Goal: Navigation & Orientation: Find specific page/section

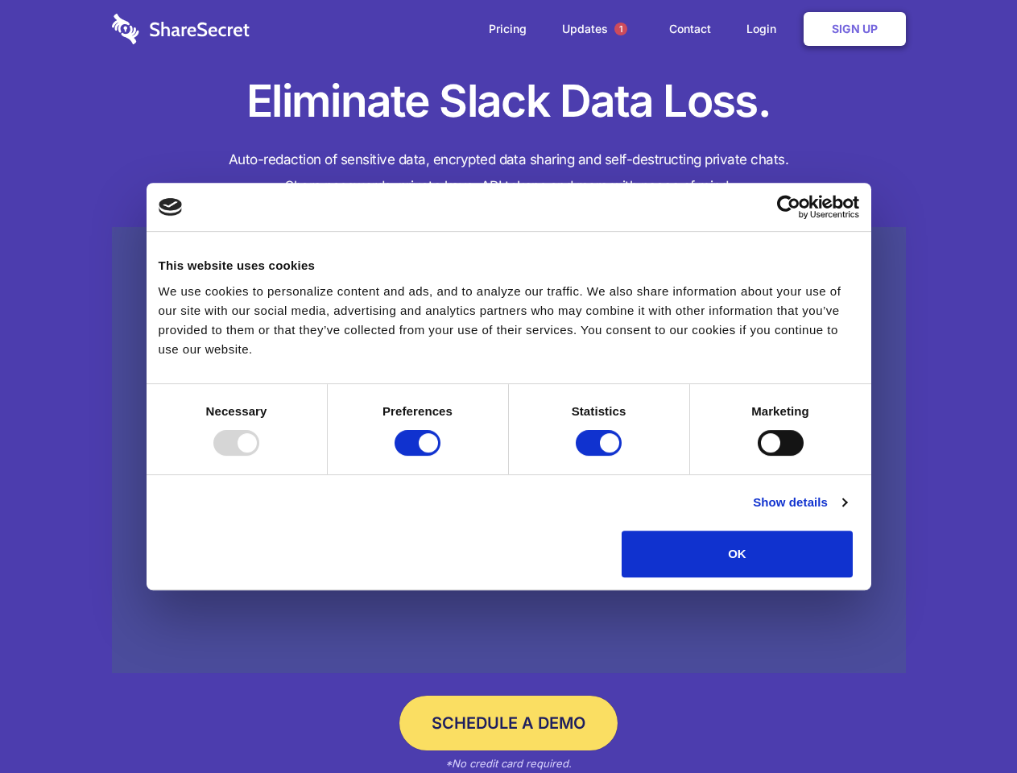
click at [259, 456] on div at bounding box center [236, 443] width 46 height 26
click at [440, 456] on input "Preferences" at bounding box center [418, 443] width 46 height 26
checkbox input "false"
click at [601, 456] on input "Statistics" at bounding box center [599, 443] width 46 height 26
checkbox input "false"
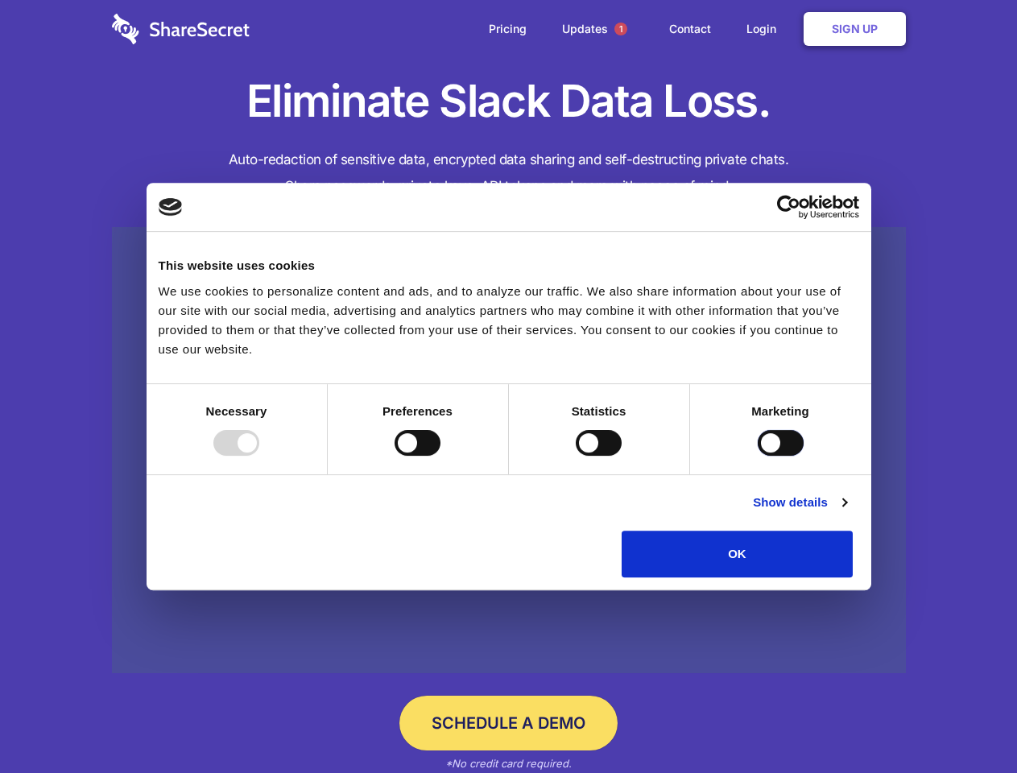
click at [758, 456] on input "Marketing" at bounding box center [781, 443] width 46 height 26
checkbox input "true"
click at [846, 512] on link "Show details" at bounding box center [799, 502] width 93 height 19
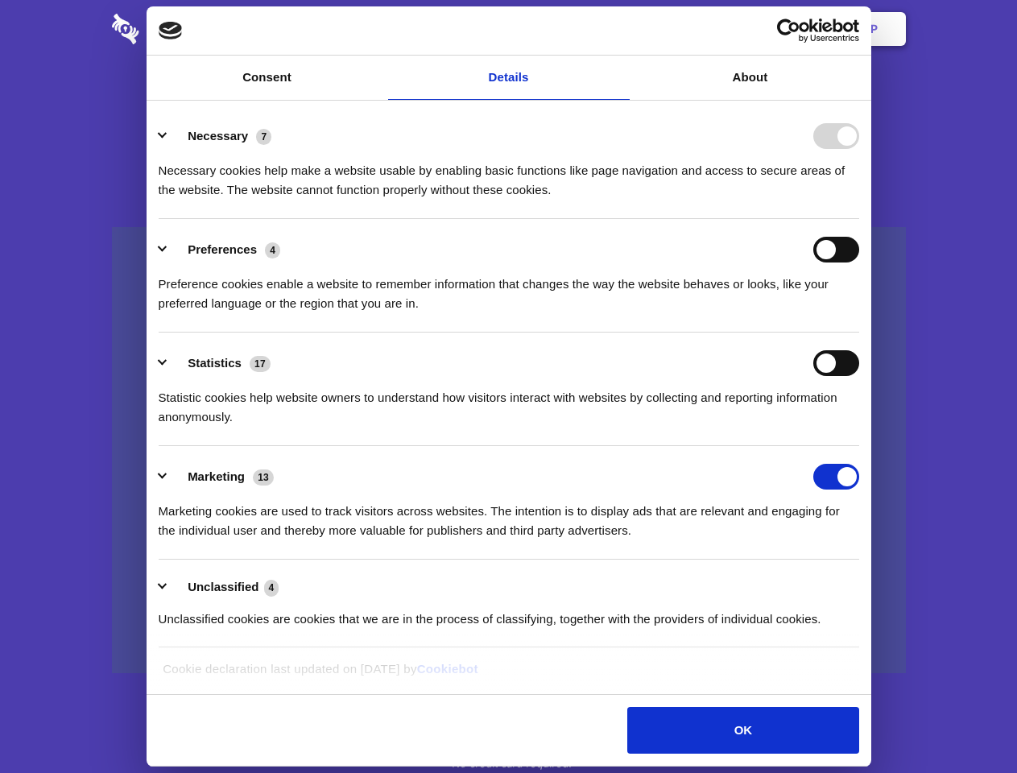
click at [859, 219] on li "Necessary 7 Necessary cookies help make a website usable by enabling basic func…" at bounding box center [509, 162] width 700 height 114
click at [620, 29] on span "1" at bounding box center [620, 29] width 13 height 13
